Goal: Information Seeking & Learning: Check status

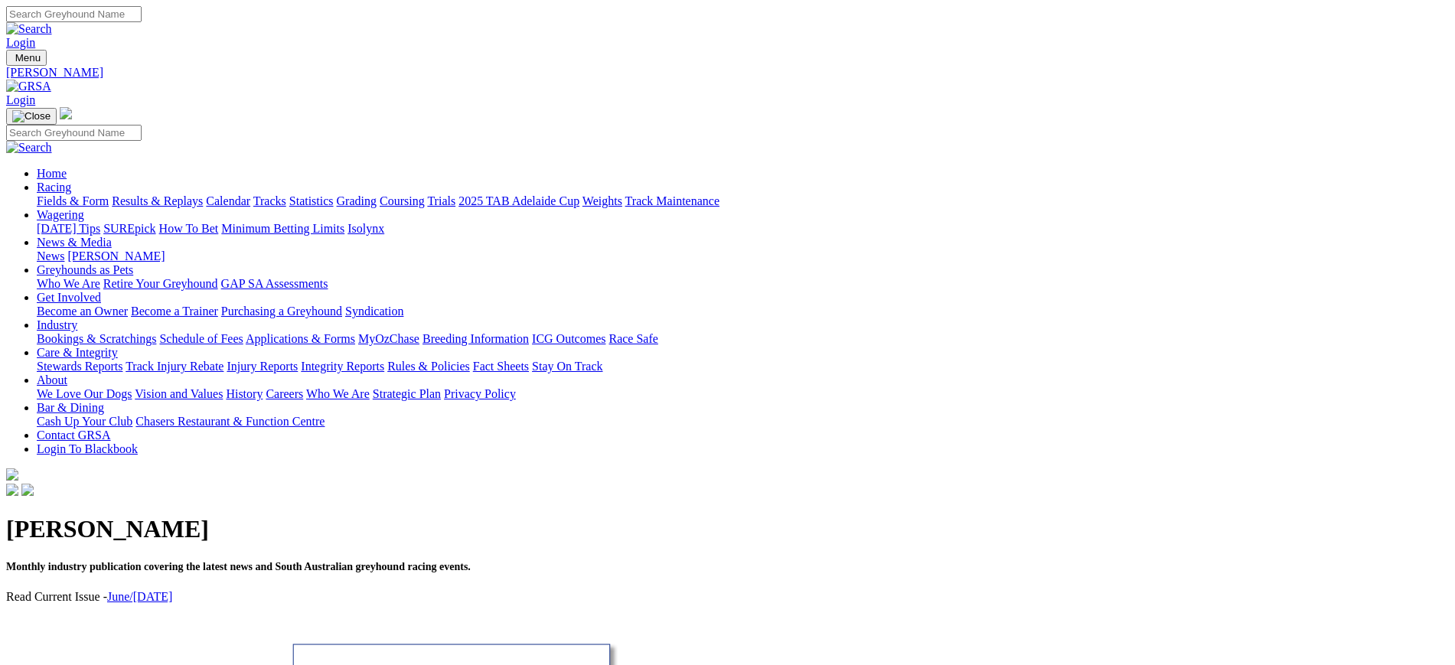
click at [51, 80] on img at bounding box center [28, 87] width 45 height 14
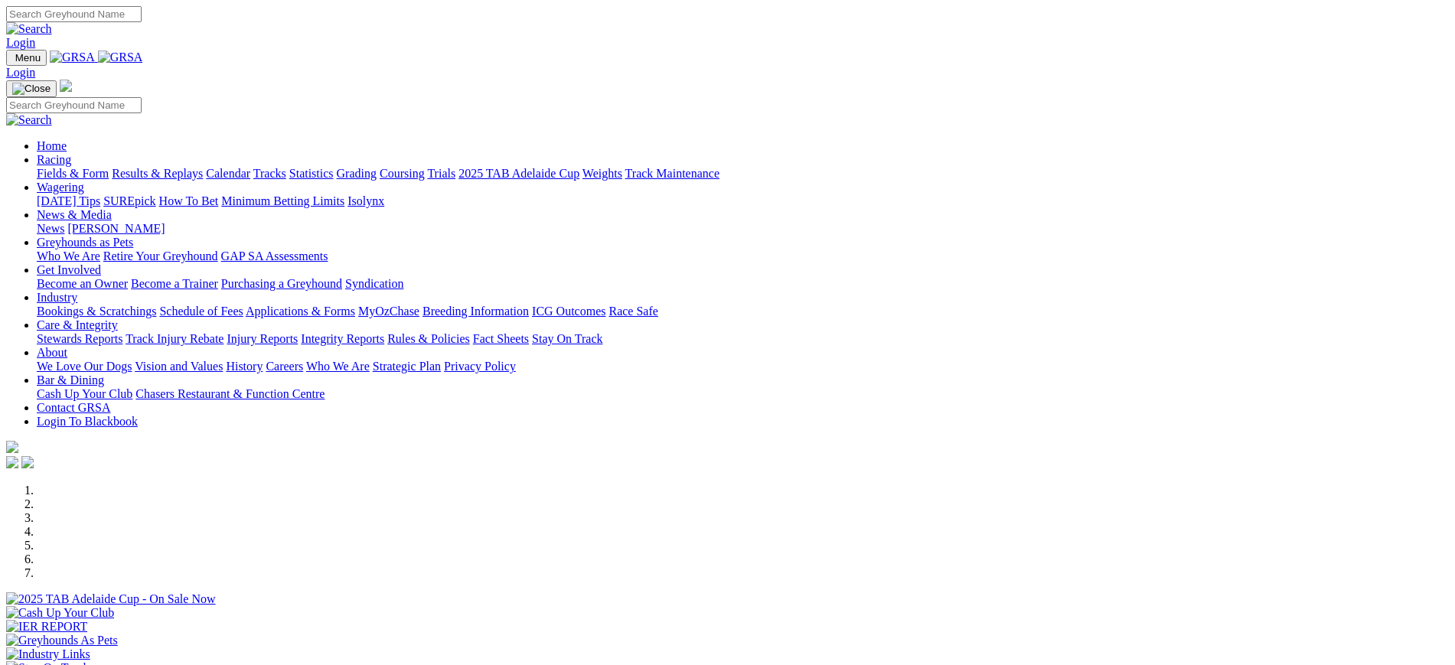
scroll to position [1318, 0]
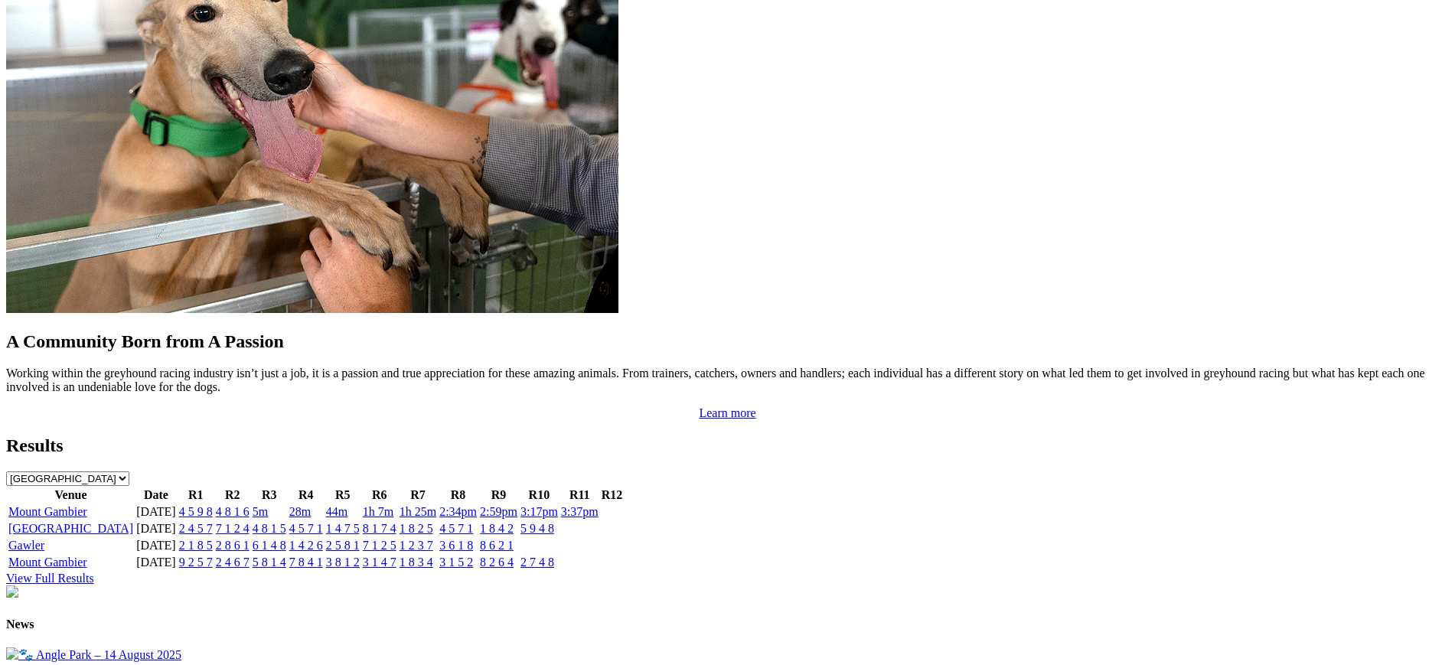
click at [250, 522] on link "7 1 2 4" at bounding box center [233, 528] width 34 height 13
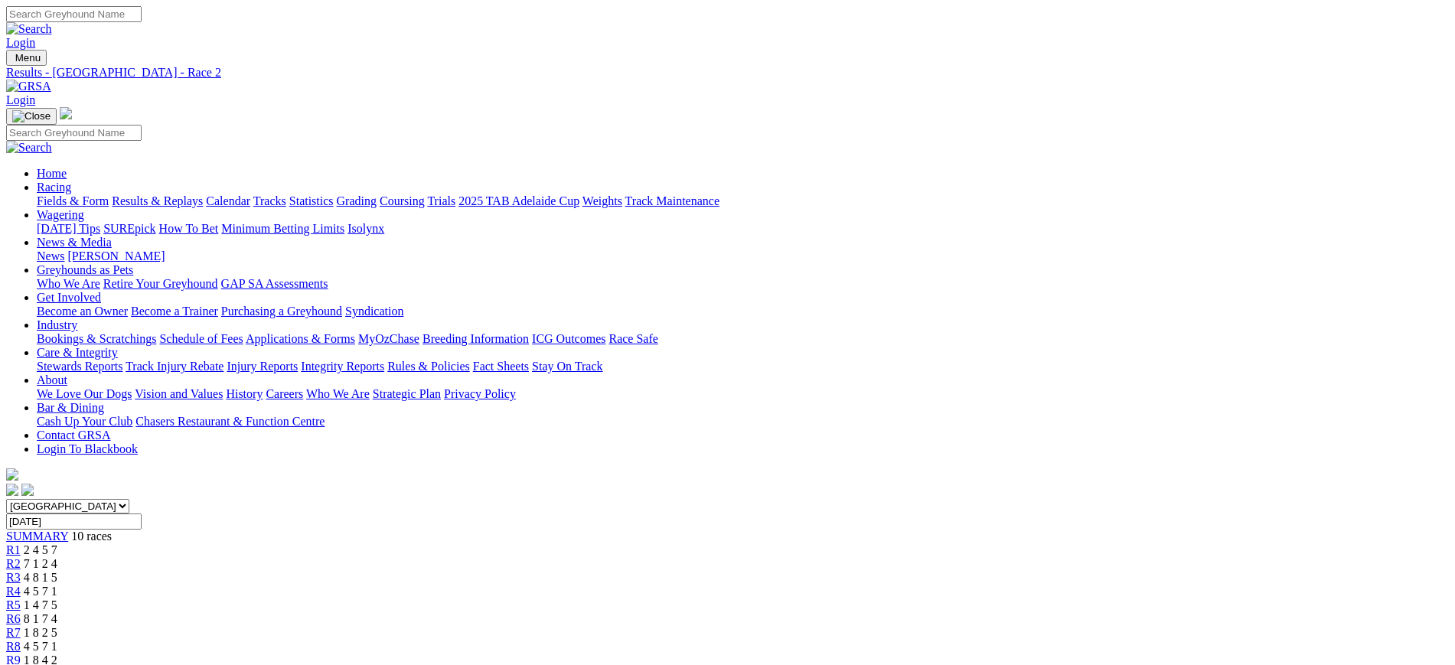
click at [51, 80] on img at bounding box center [28, 87] width 45 height 14
